Goal: Information Seeking & Learning: Learn about a topic

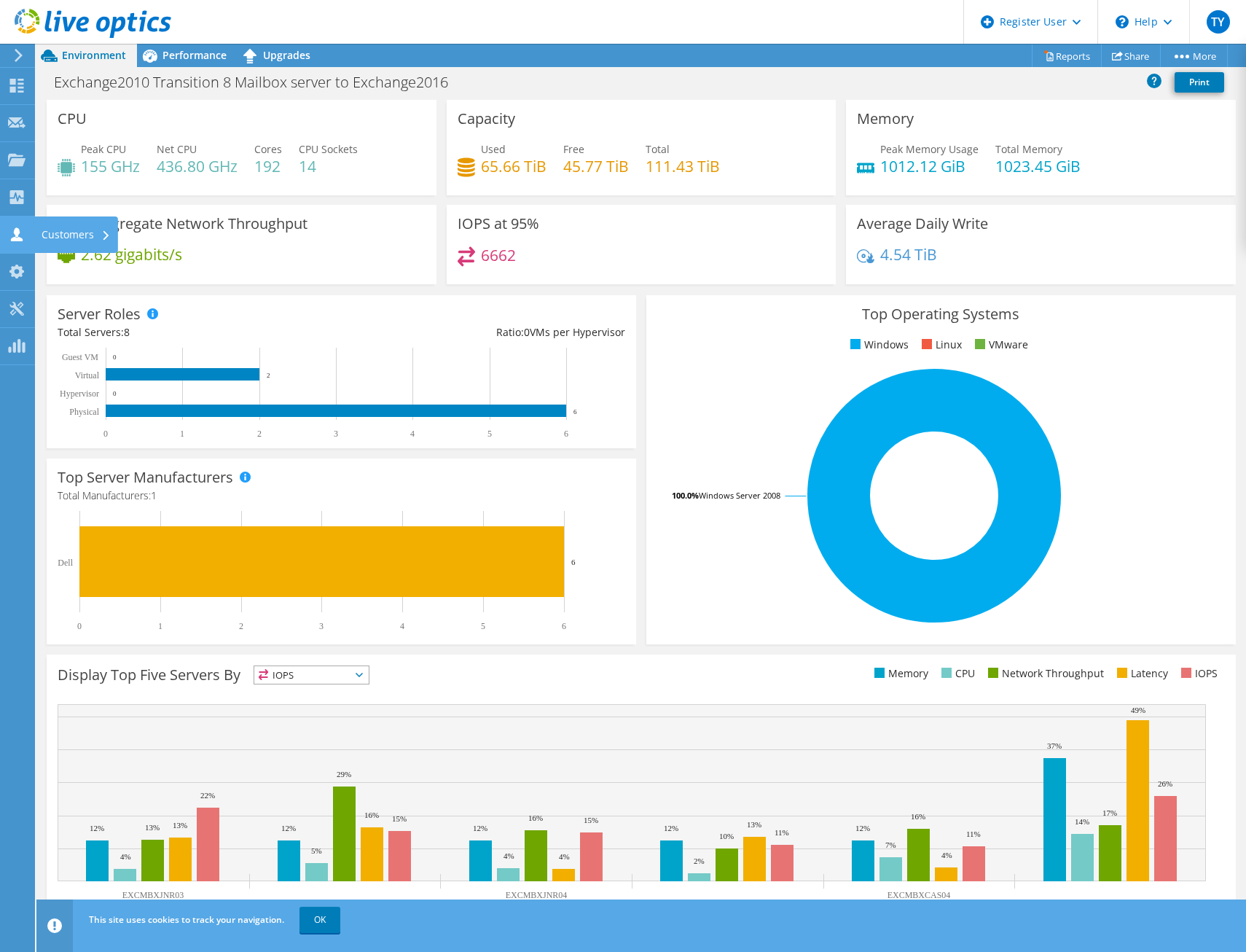
click at [14, 237] on use at bounding box center [17, 233] width 12 height 14
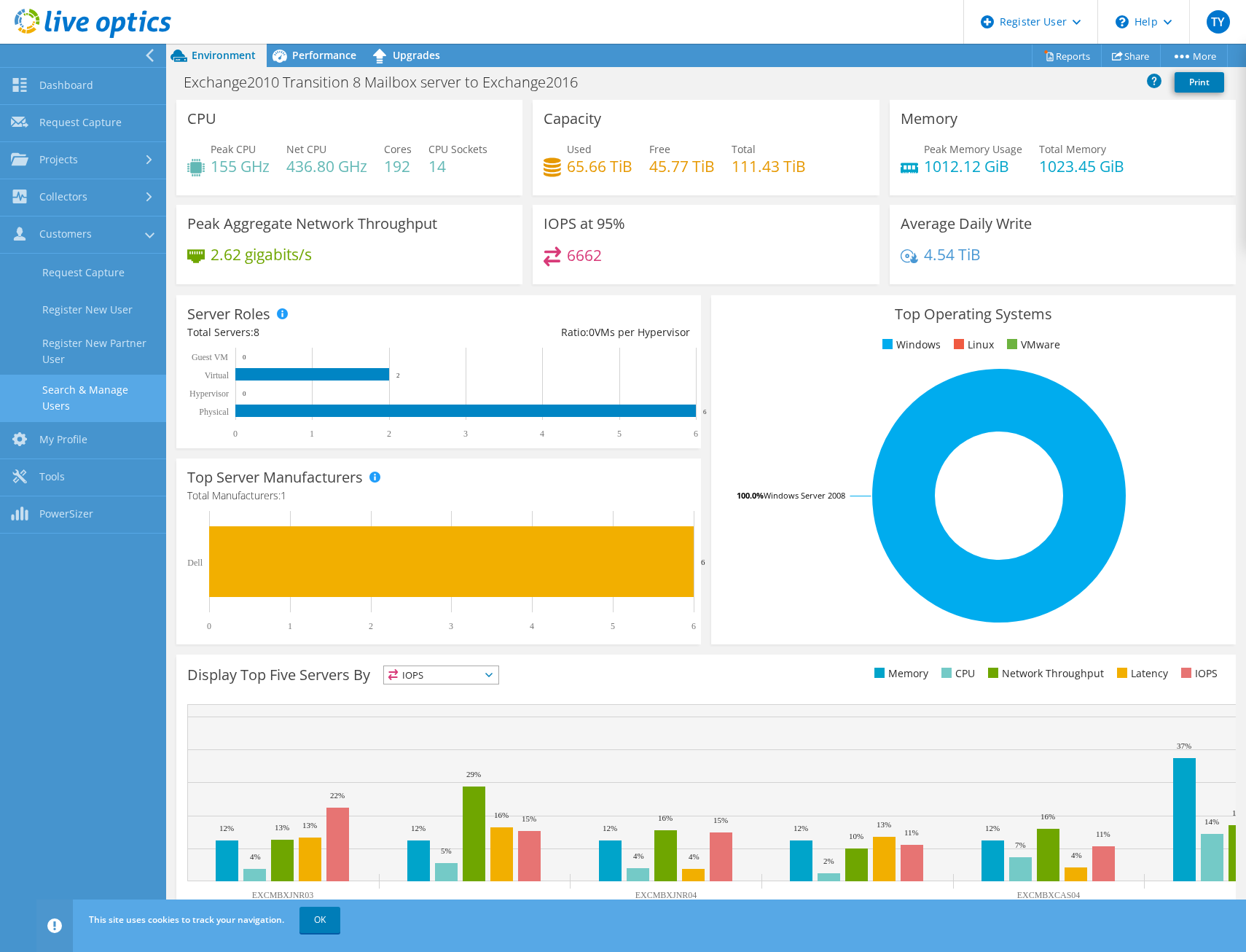
click at [72, 402] on link "Search & Manage Users" at bounding box center [83, 398] width 166 height 47
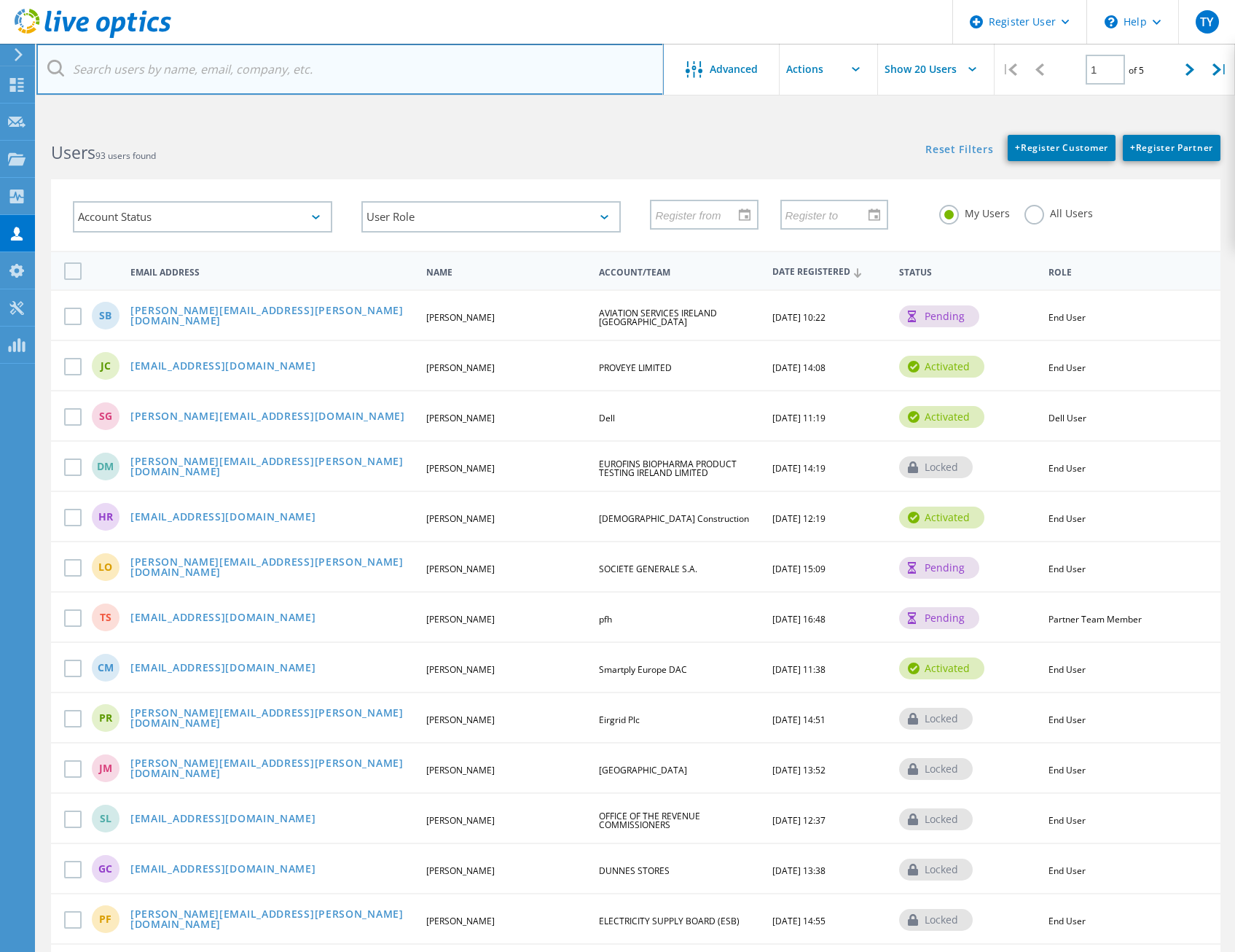
click at [390, 76] on input "text" at bounding box center [350, 70] width 628 height 51
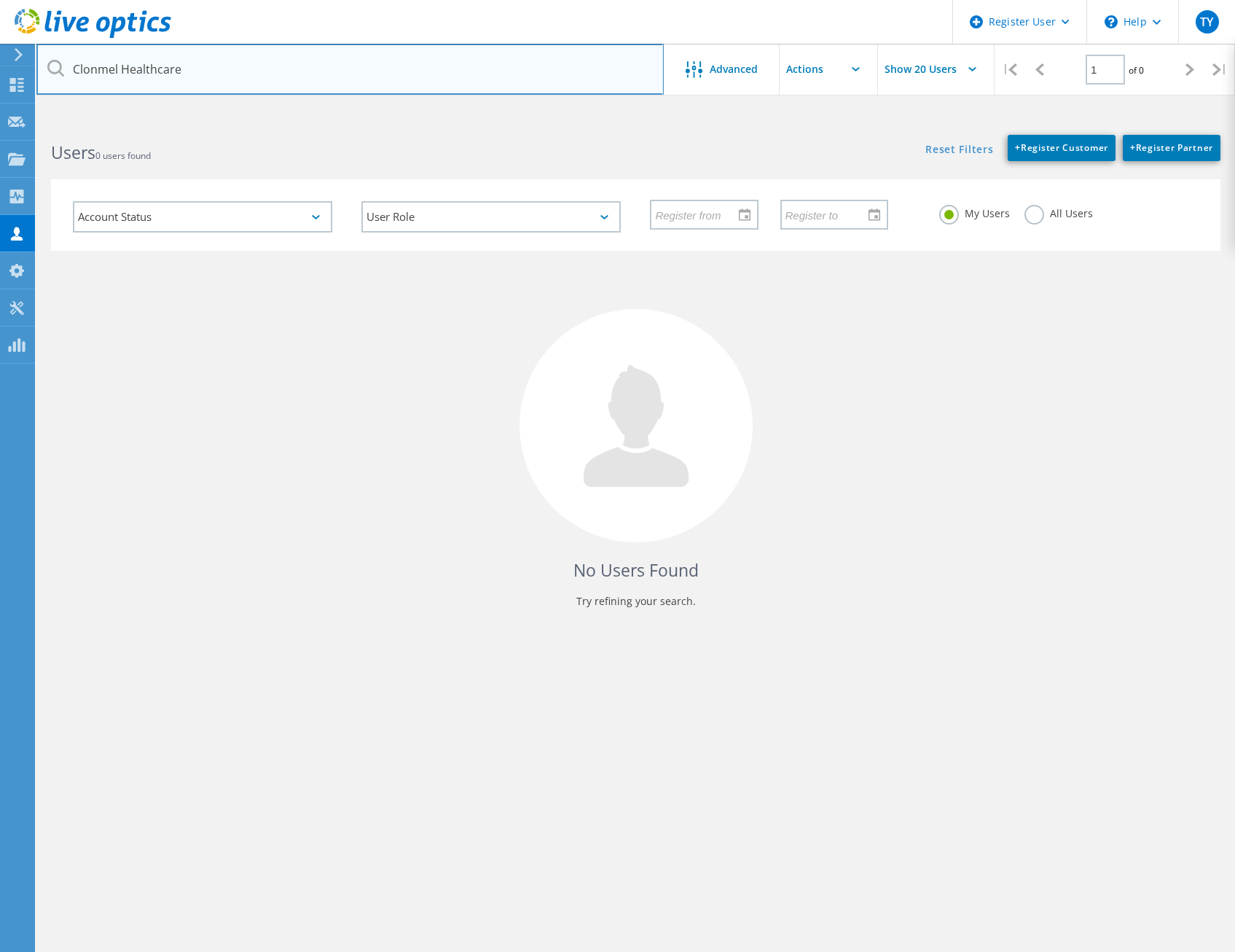
type input "Clonmel Healthcare"
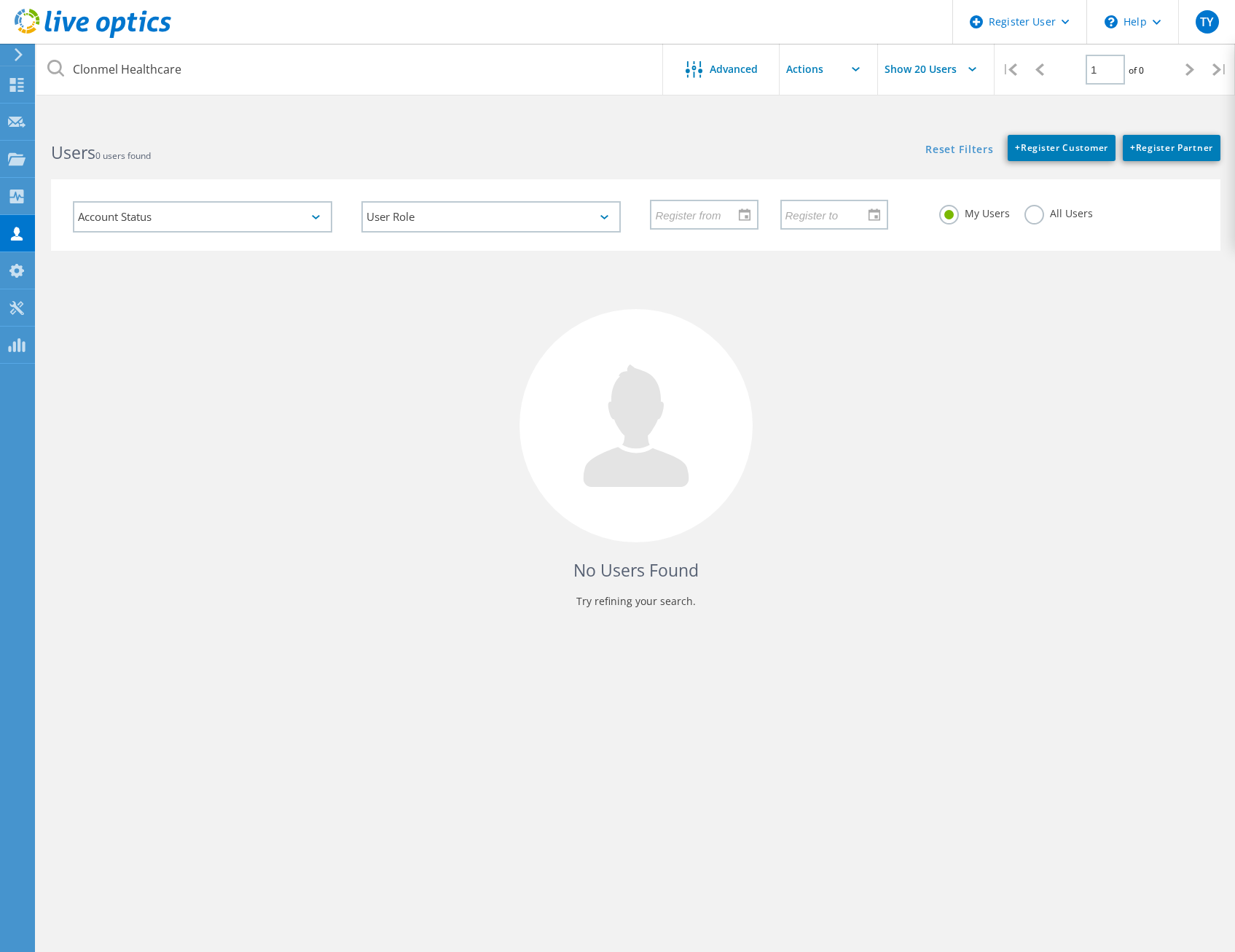
click at [1025, 221] on div "All Users" at bounding box center [1059, 215] width 69 height 21
click at [1037, 217] on label "All Users" at bounding box center [1059, 211] width 69 height 14
click at [0, 0] on input "All Users" at bounding box center [0, 0] width 0 height 0
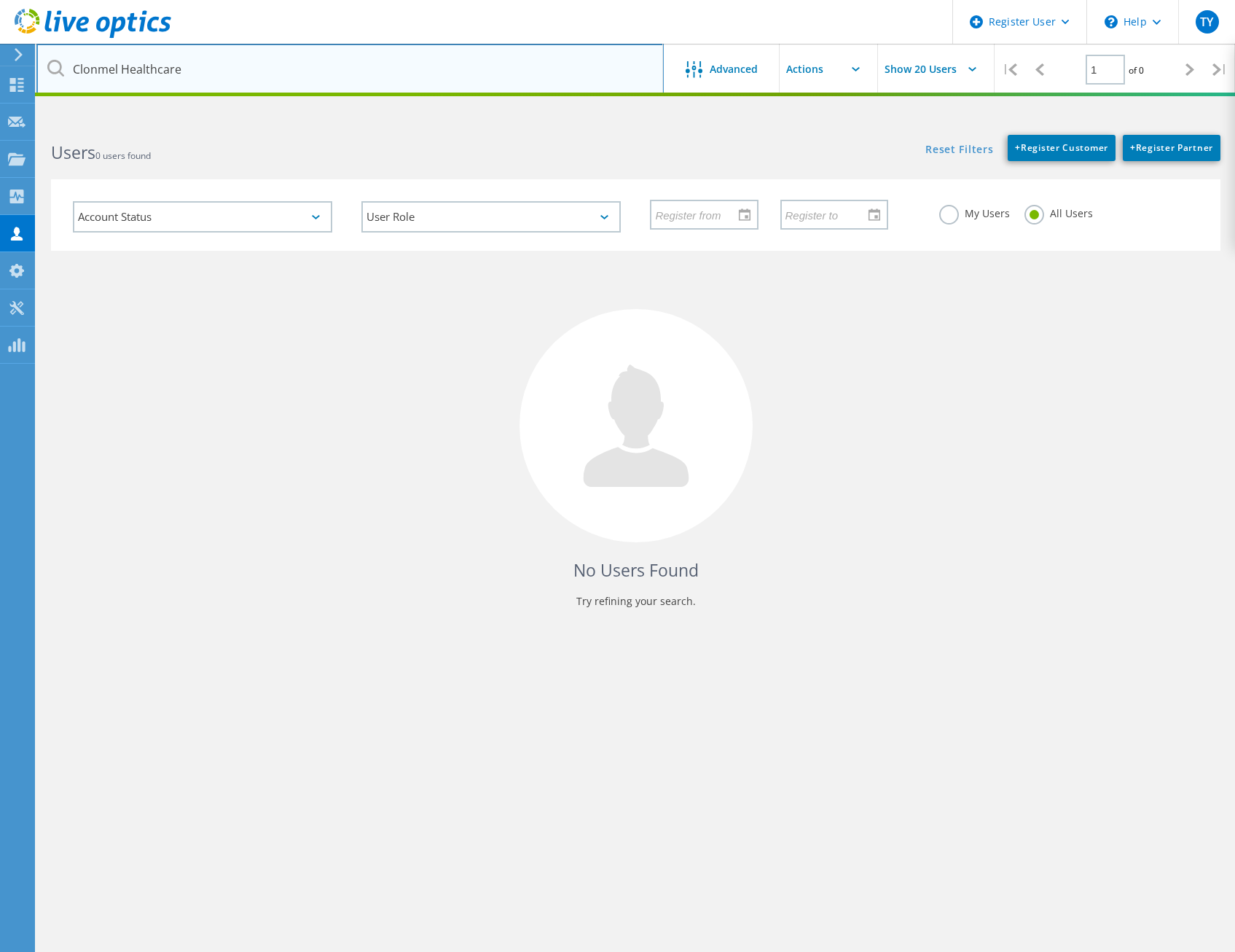
click at [219, 90] on input "Clonmel Healthcare" at bounding box center [350, 70] width 628 height 51
click at [118, 66] on input "Clonmel Healthcare" at bounding box center [350, 70] width 628 height 51
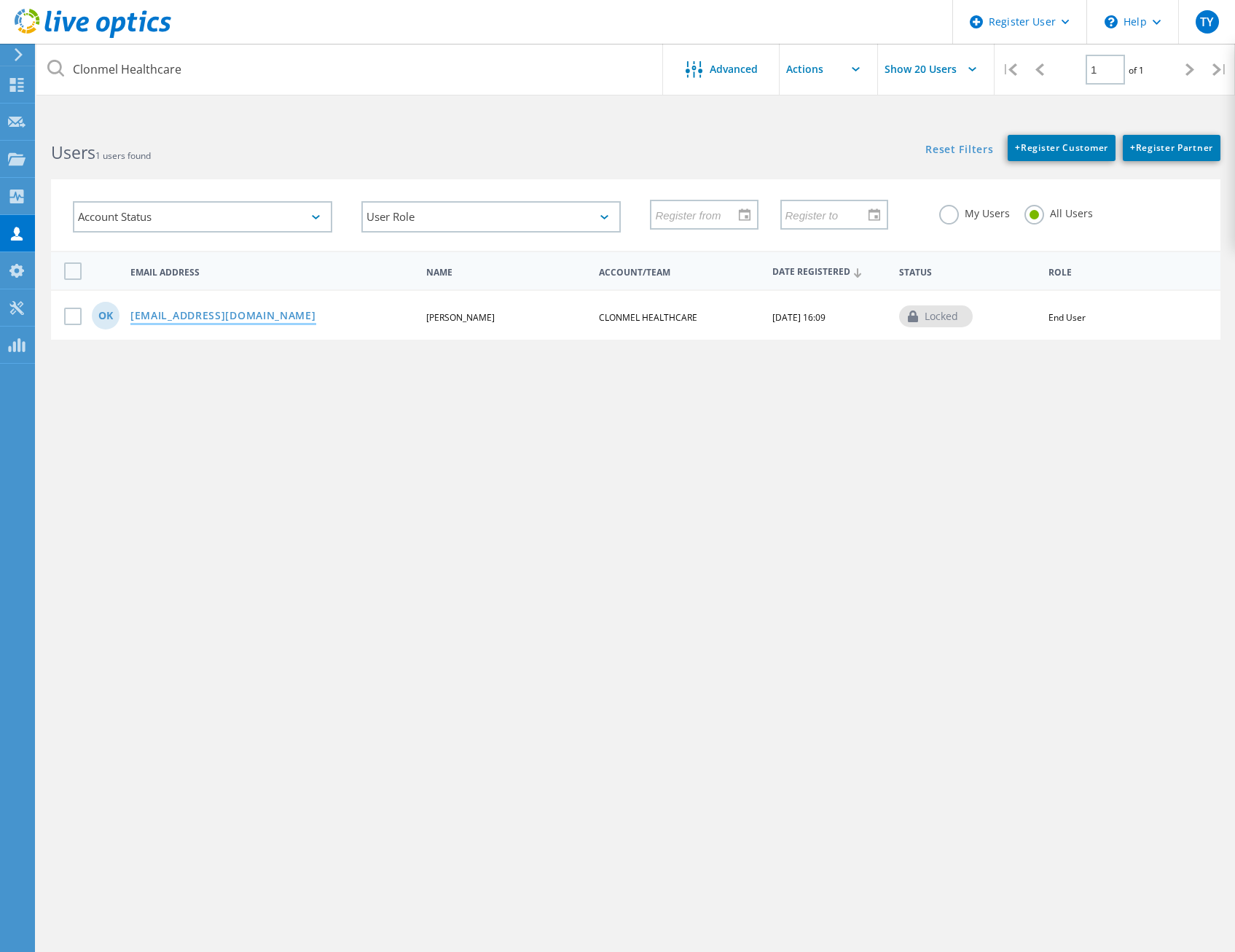
click at [174, 318] on link "owenkelly@revolution-it.ie" at bounding box center [223, 316] width 186 height 12
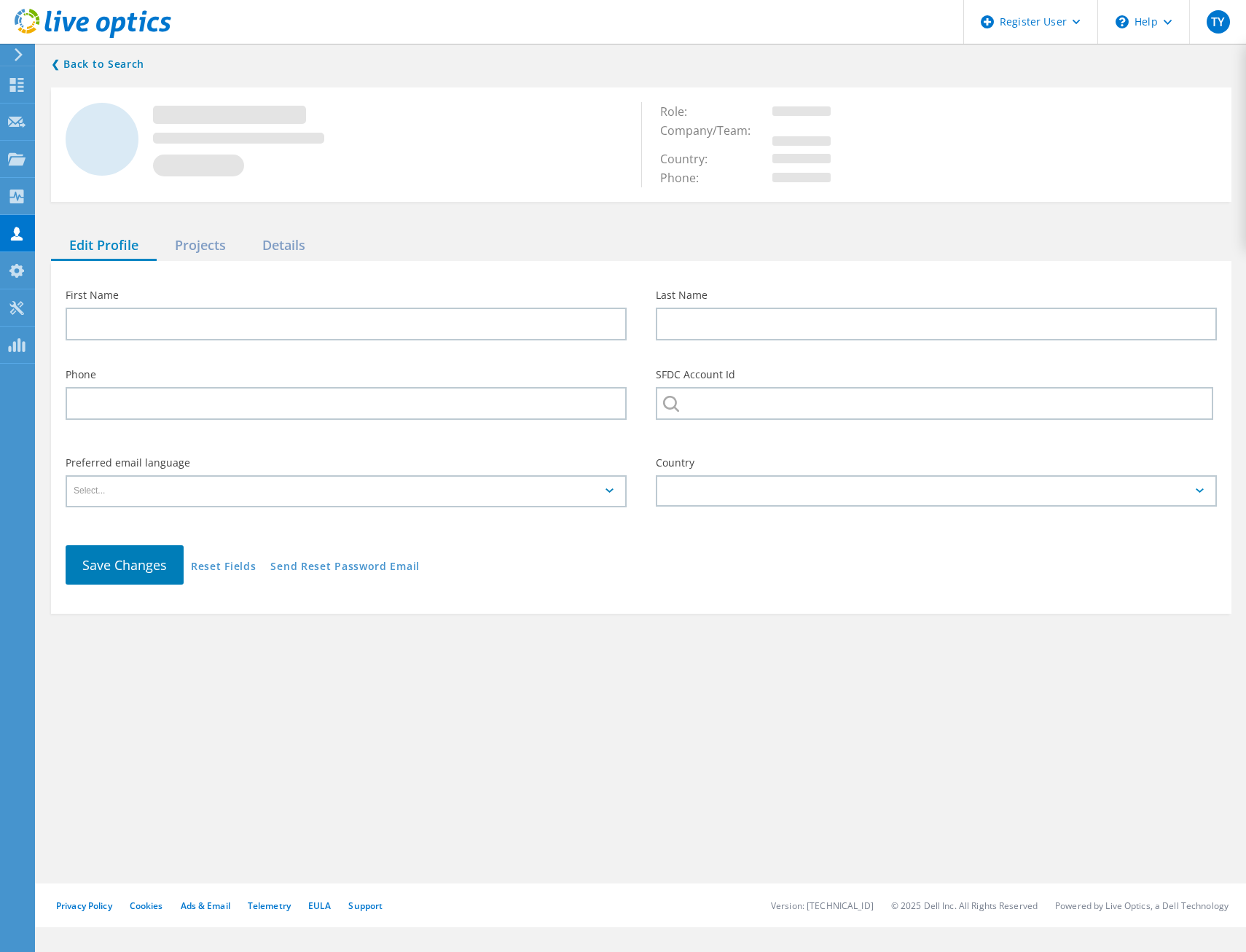
type input "Owen"
type input "Kelly"
type input "CLONMEL HEALTHCARE"
type input "English"
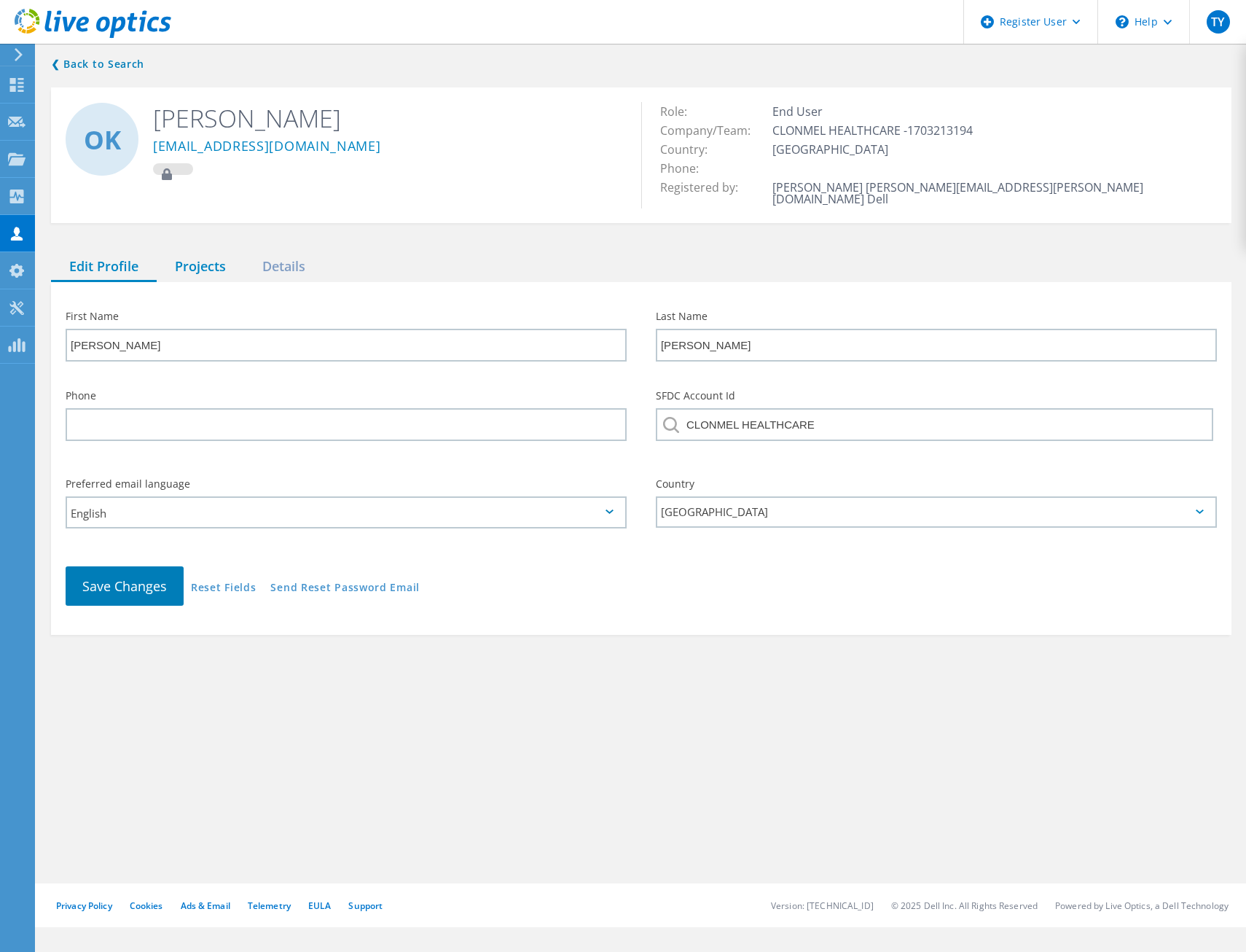
click at [201, 255] on div "Projects" at bounding box center [199, 266] width 87 height 30
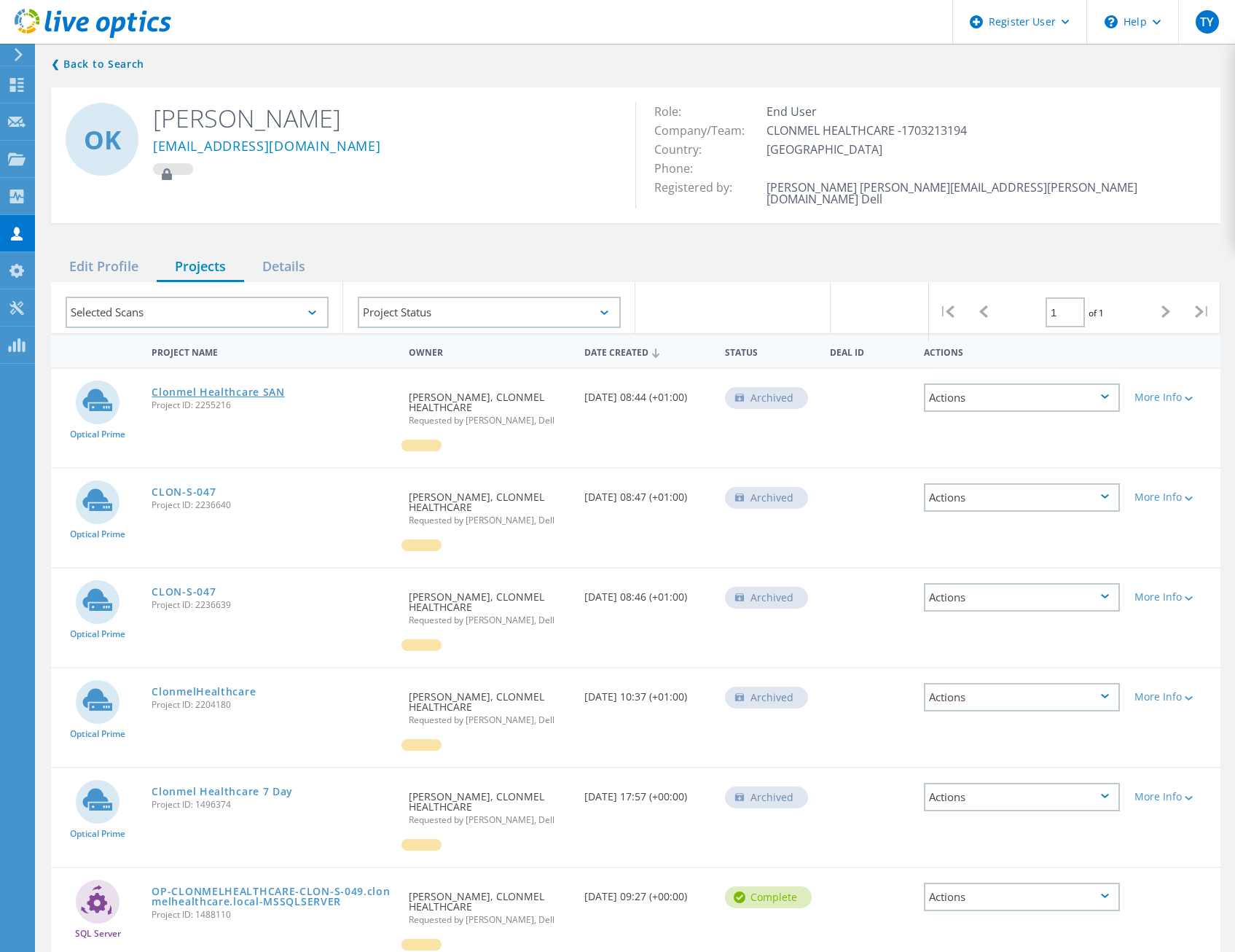
click at [261, 387] on link "Clonmel Healthcare SAN" at bounding box center [218, 391] width 132 height 10
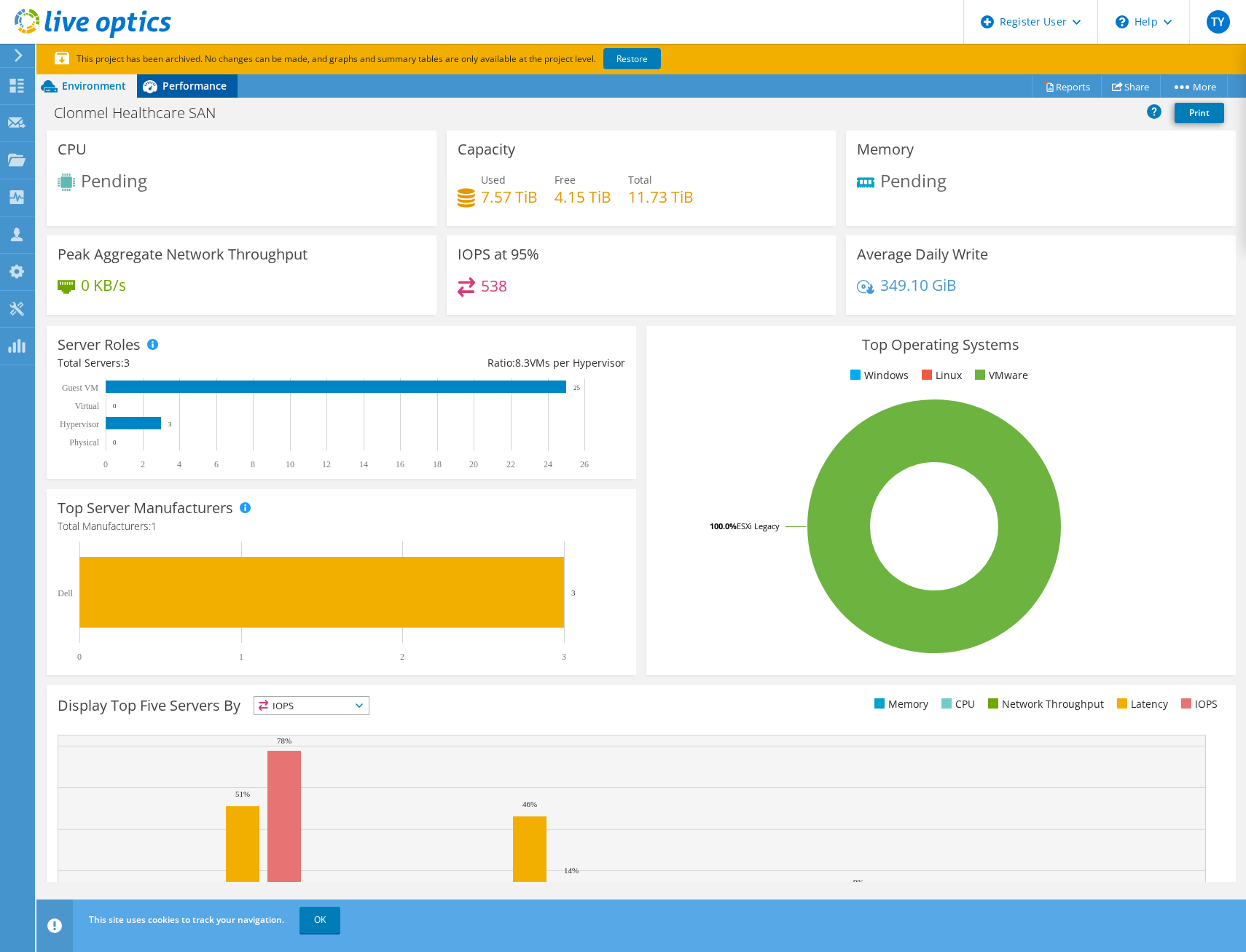
click at [159, 83] on icon at bounding box center [150, 86] width 26 height 26
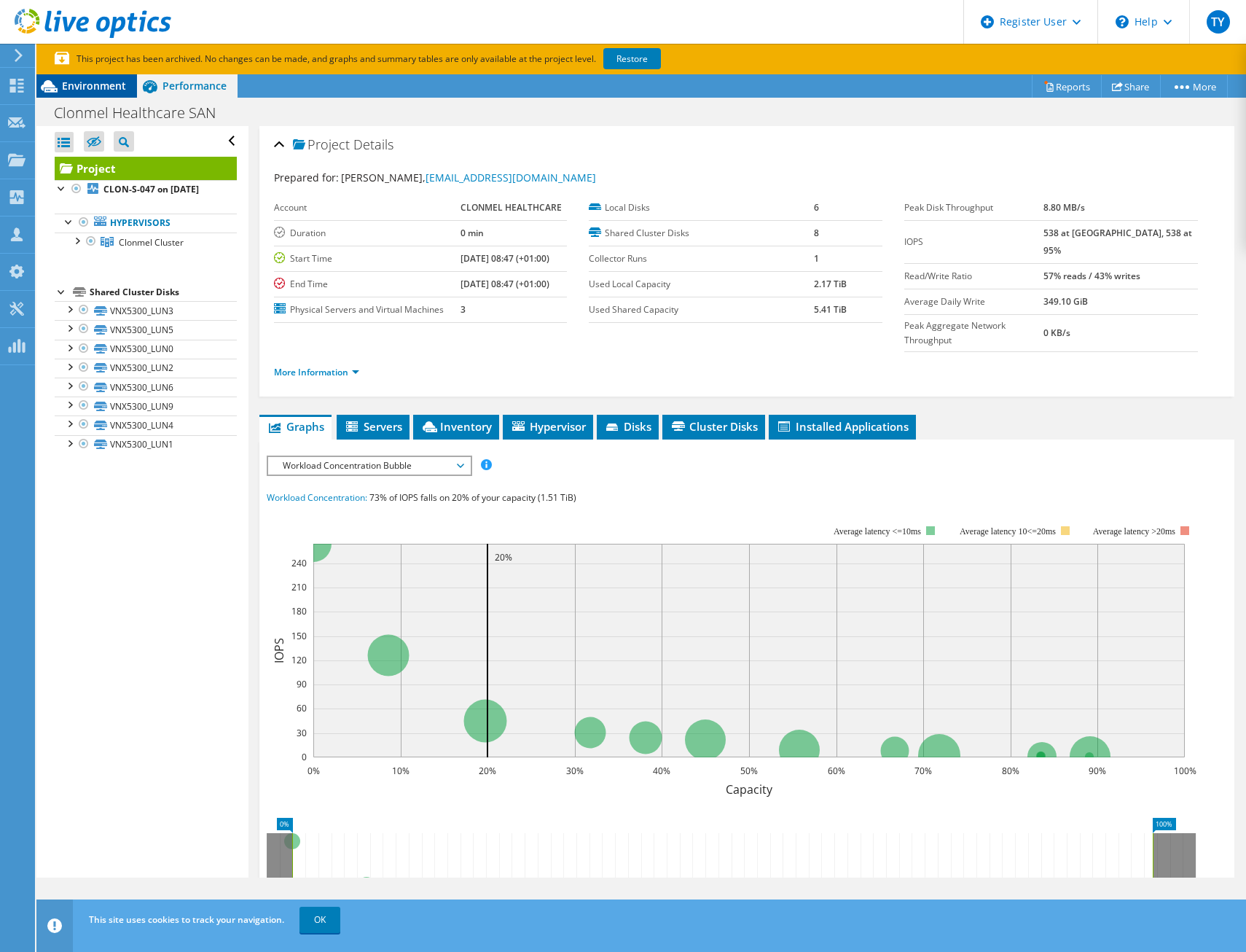
click at [93, 93] on div "Environment" at bounding box center [86, 85] width 100 height 23
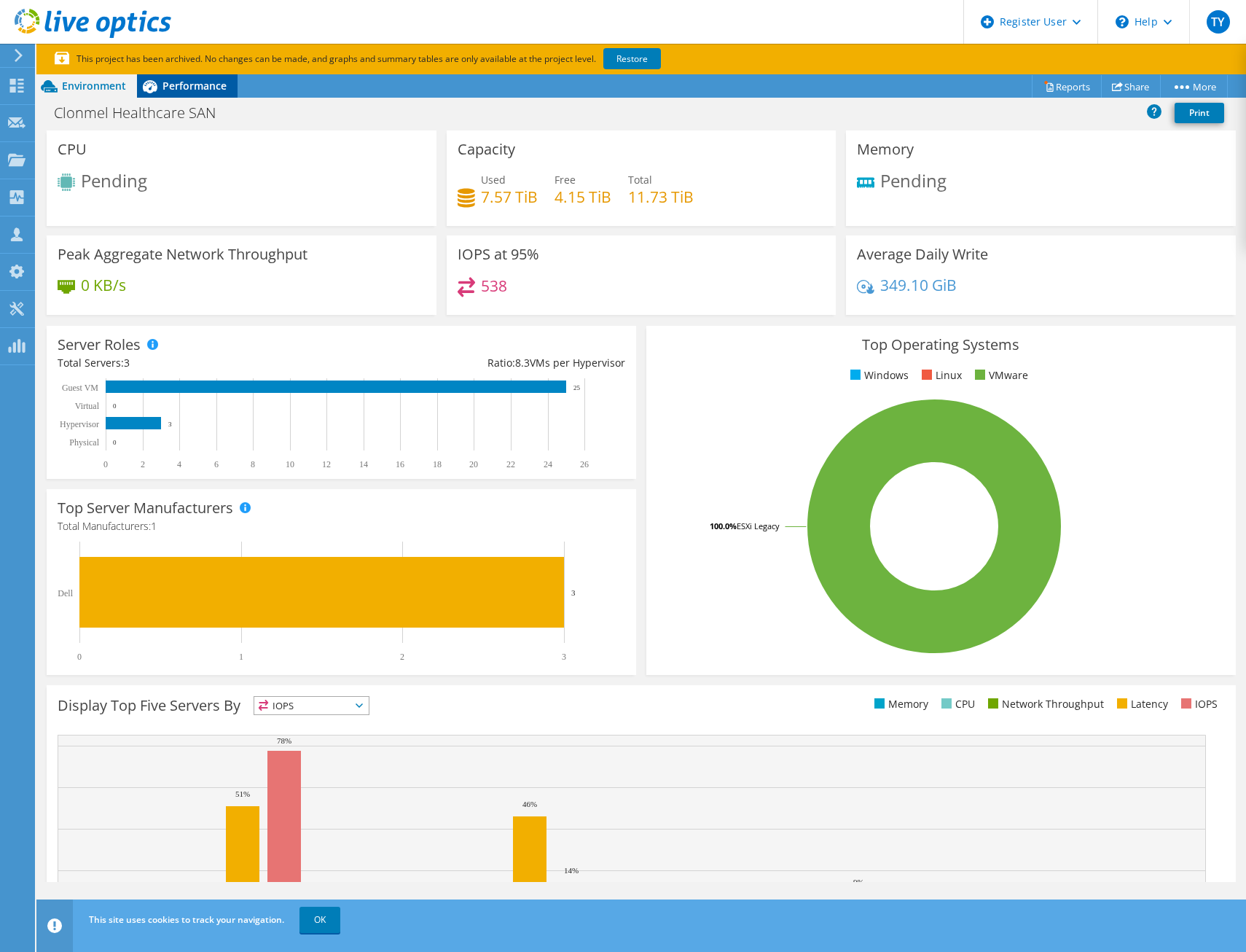
click at [159, 80] on icon at bounding box center [150, 86] width 26 height 26
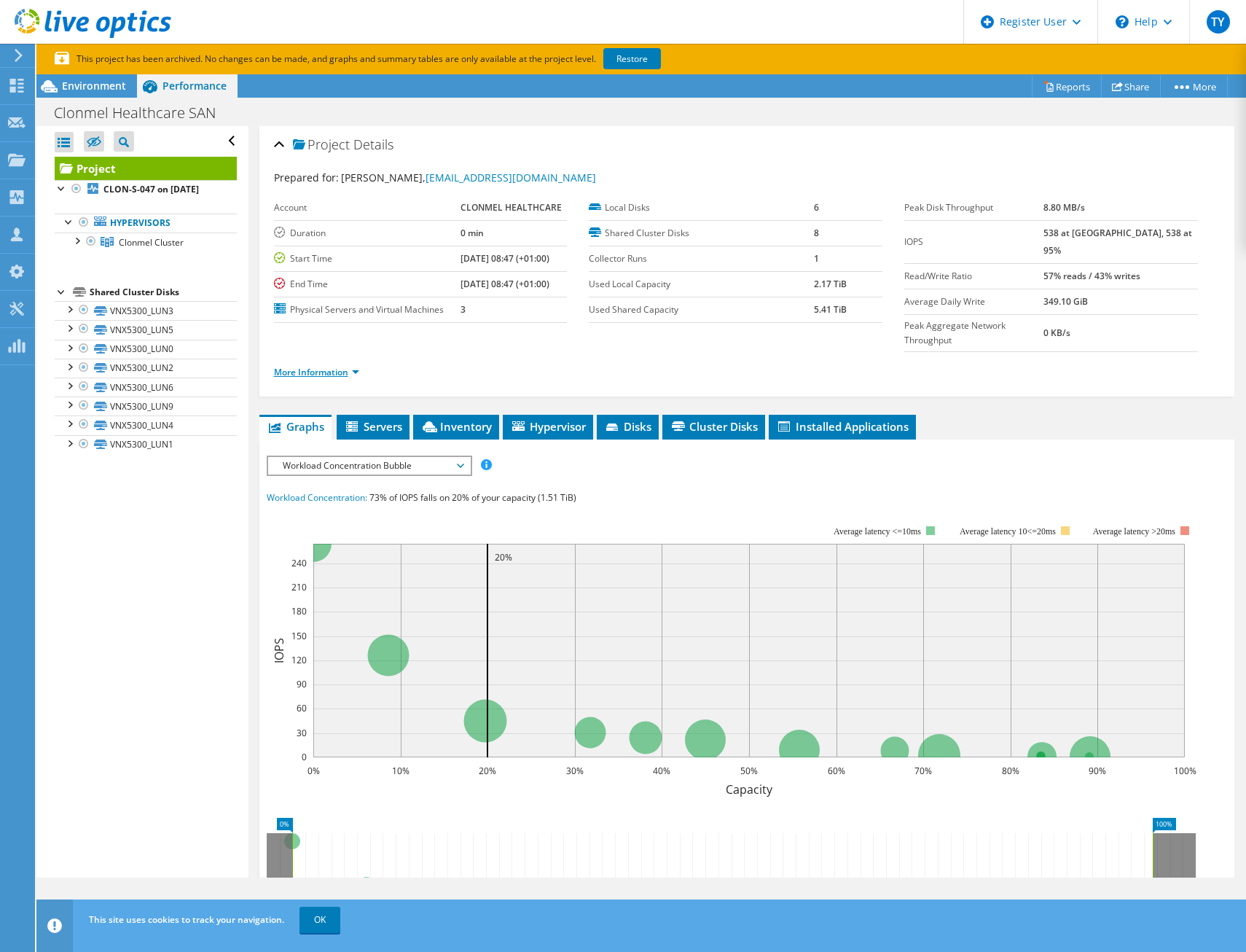
click at [331, 366] on link "More Information" at bounding box center [316, 371] width 85 height 12
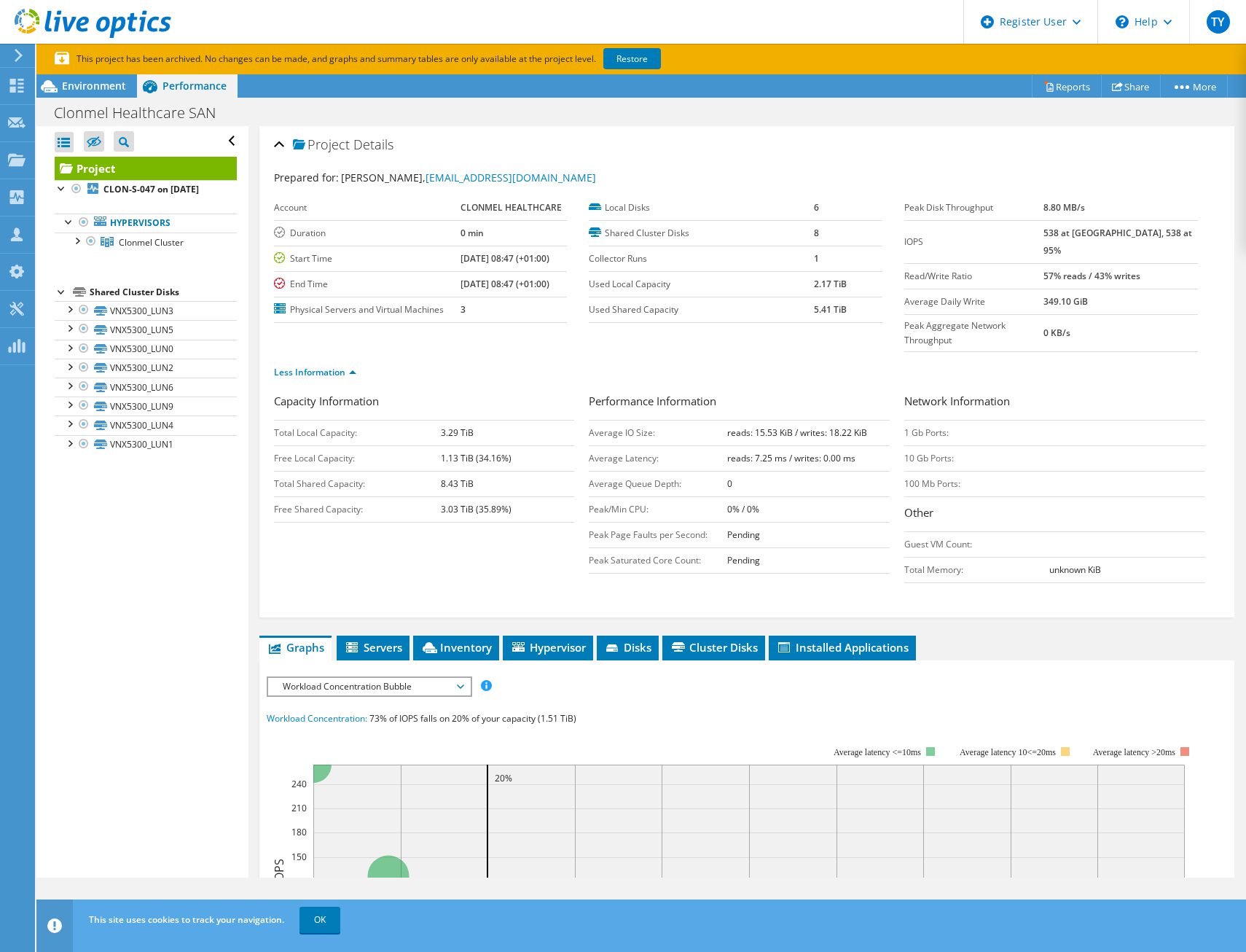
click at [471, 123] on div "Clonmel Healthcare SAN Print" at bounding box center [641, 112] width 1209 height 27
